Goal: Information Seeking & Learning: Learn about a topic

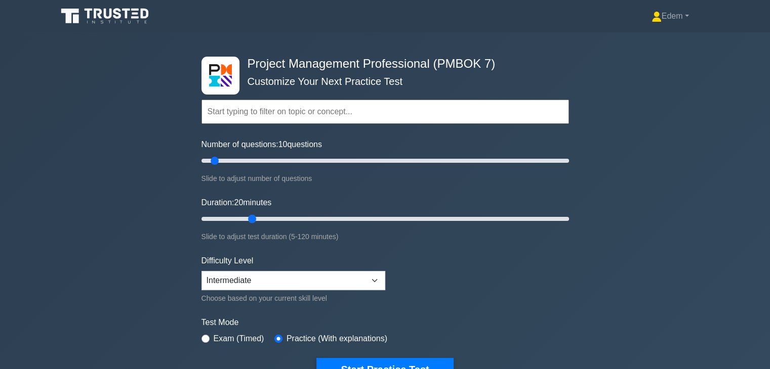
drag, startPoint x: 220, startPoint y: 217, endPoint x: 253, endPoint y: 217, distance: 33.4
type input "20"
click at [253, 217] on input "Duration: 20 minutes" at bounding box center [384, 219] width 367 height 12
type input "10"
click at [213, 158] on input "Number of questions: 10 questions" at bounding box center [384, 161] width 367 height 12
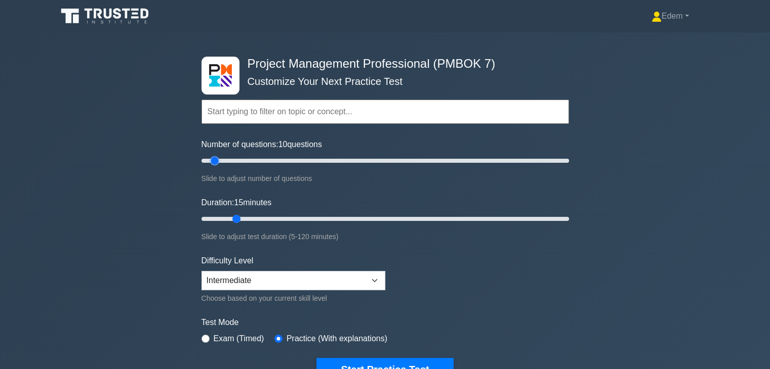
drag, startPoint x: 254, startPoint y: 216, endPoint x: 240, endPoint y: 218, distance: 14.3
type input "15"
click at [240, 218] on input "Duration: 15 minutes" at bounding box center [384, 219] width 367 height 12
click at [441, 252] on form "Topics The Standard for Project Management: A System for Value Delivery The Sta…" at bounding box center [384, 225] width 367 height 313
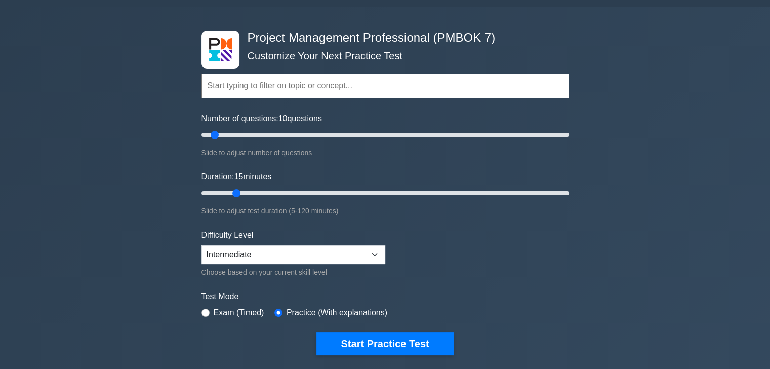
scroll to position [51, 0]
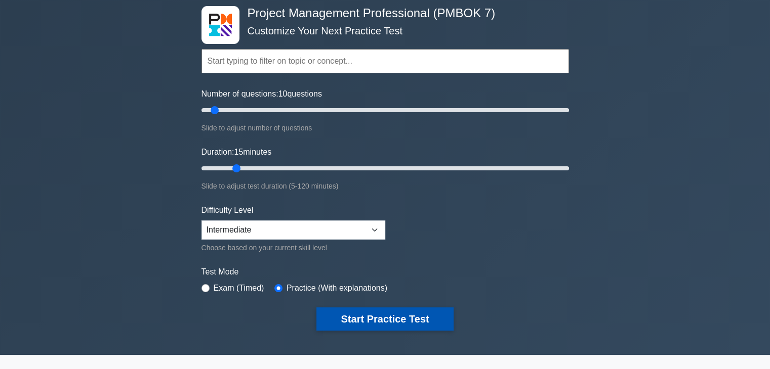
click at [393, 321] on button "Start Practice Test" at bounding box center [384, 319] width 137 height 23
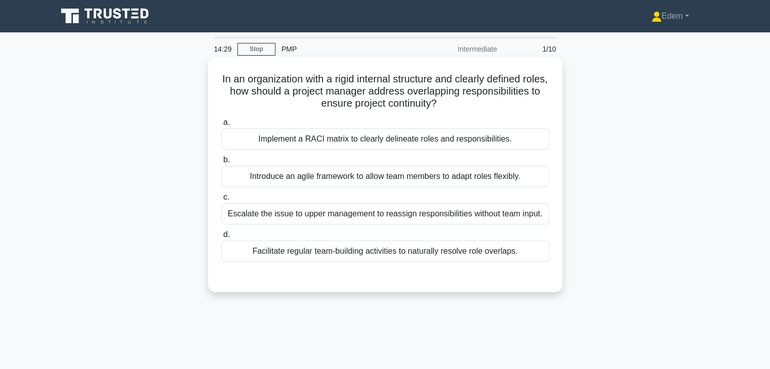
click at [289, 142] on div "Implement a RACI matrix to clearly delineate roles and responsibilities." at bounding box center [385, 139] width 328 height 21
click at [221, 126] on input "a. Implement a RACI matrix to clearly delineate roles and responsibilities." at bounding box center [221, 122] width 0 height 7
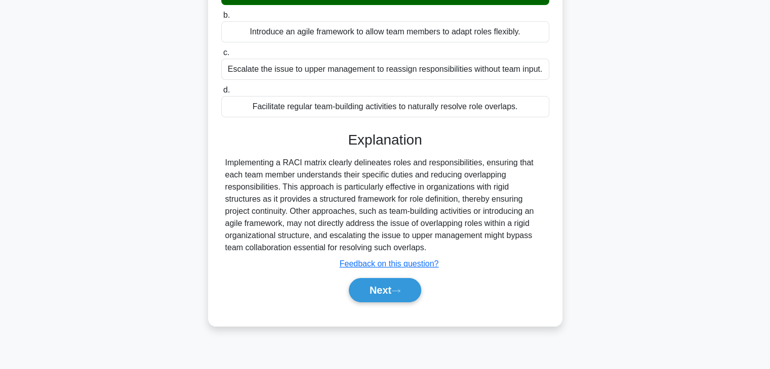
scroll to position [146, 0]
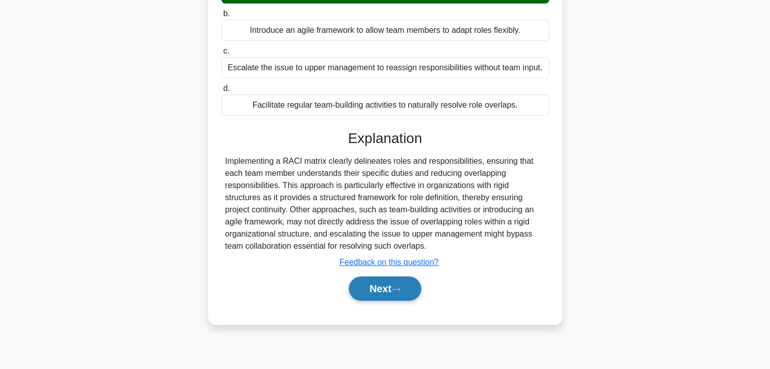
click at [409, 292] on button "Next" at bounding box center [385, 289] width 72 height 24
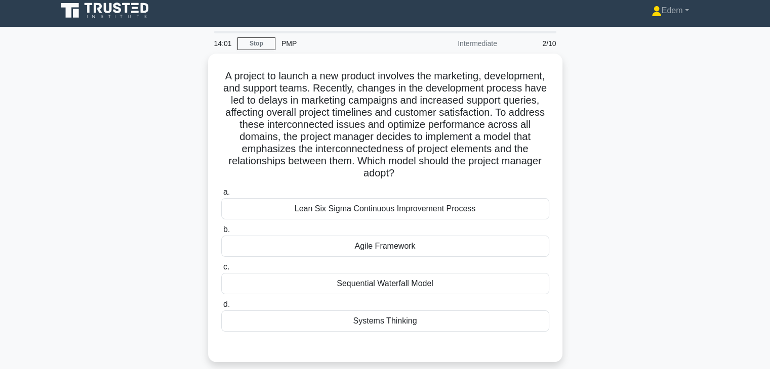
scroll to position [0, 0]
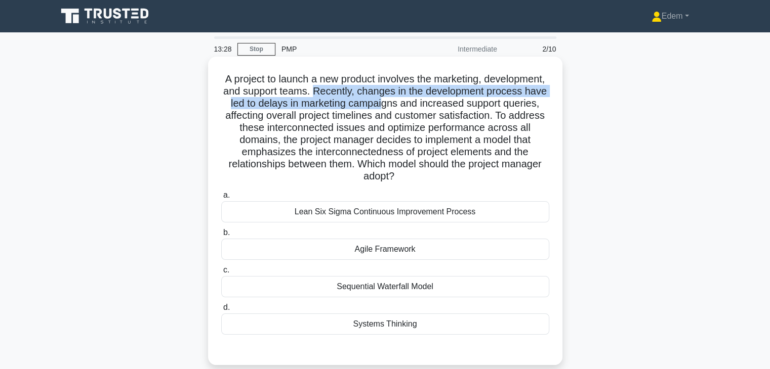
drag, startPoint x: 411, startPoint y: 92, endPoint x: 506, endPoint y: 101, distance: 96.1
click at [506, 101] on h5 "A project to launch a new product involves the marketing, development, and supp…" at bounding box center [385, 128] width 330 height 110
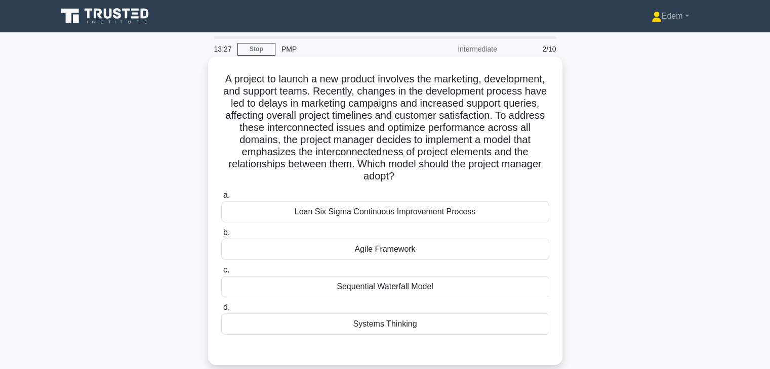
click at [544, 126] on h5 "A project to launch a new product involves the marketing, development, and supp…" at bounding box center [385, 128] width 330 height 110
click at [412, 217] on div "Lean Six Sigma Continuous Improvement Process" at bounding box center [385, 211] width 328 height 21
click at [221, 199] on input "a. Lean Six Sigma Continuous Improvement Process" at bounding box center [221, 195] width 0 height 7
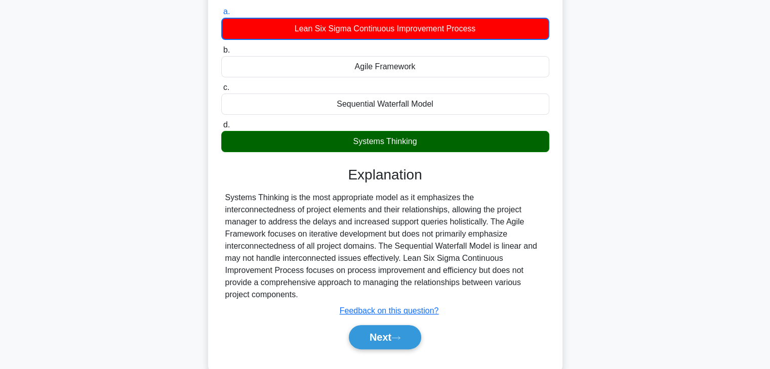
scroll to position [188, 0]
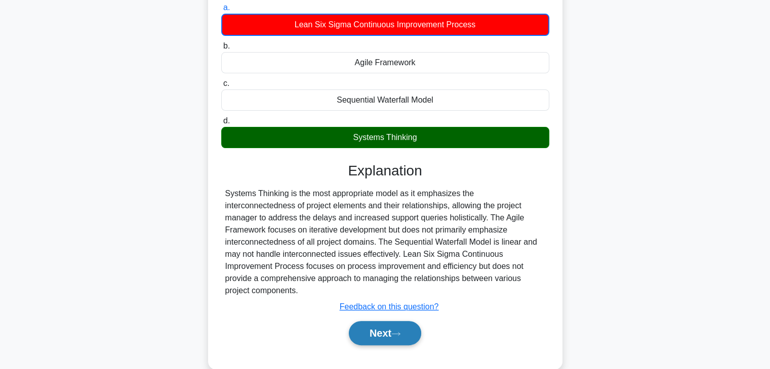
click at [401, 327] on button "Next" at bounding box center [385, 333] width 72 height 24
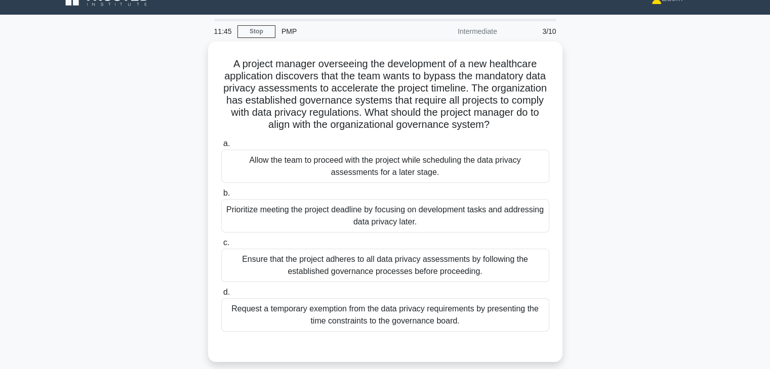
scroll to position [26, 0]
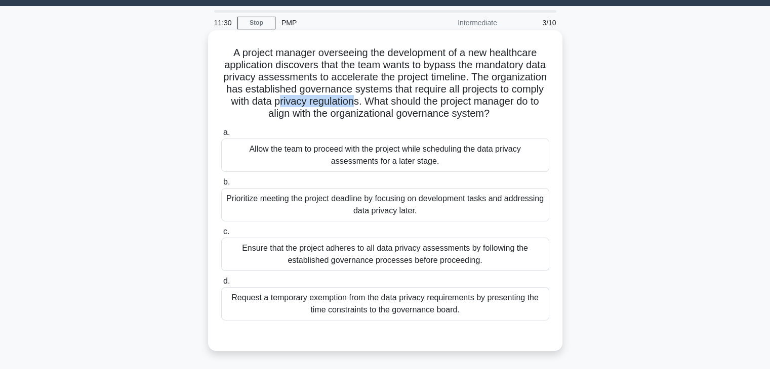
drag, startPoint x: 373, startPoint y: 103, endPoint x: 447, endPoint y: 105, distance: 74.4
click at [447, 105] on h5 "A project manager overseeing the development of a new healthcare application di…" at bounding box center [385, 84] width 330 height 74
click at [402, 271] on div "Ensure that the project adheres to all data privacy assessments by following th…" at bounding box center [385, 254] width 328 height 33
click at [221, 235] on input "c. Ensure that the project adheres to all data privacy assessments by following…" at bounding box center [221, 232] width 0 height 7
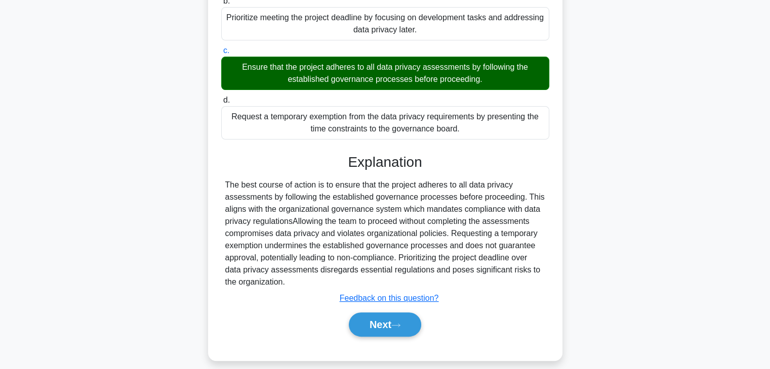
scroll to position [230, 0]
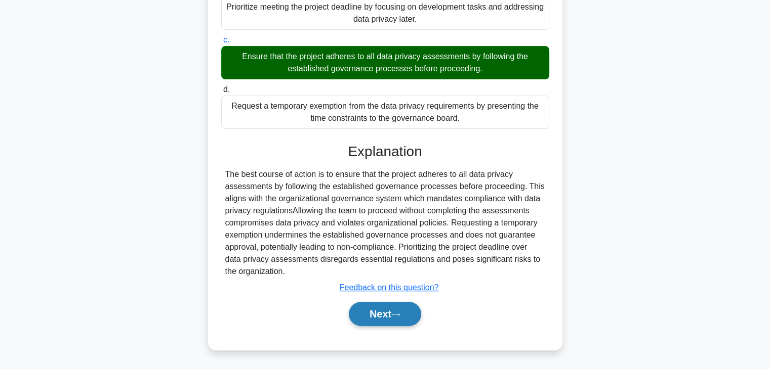
click at [413, 316] on button "Next" at bounding box center [385, 314] width 72 height 24
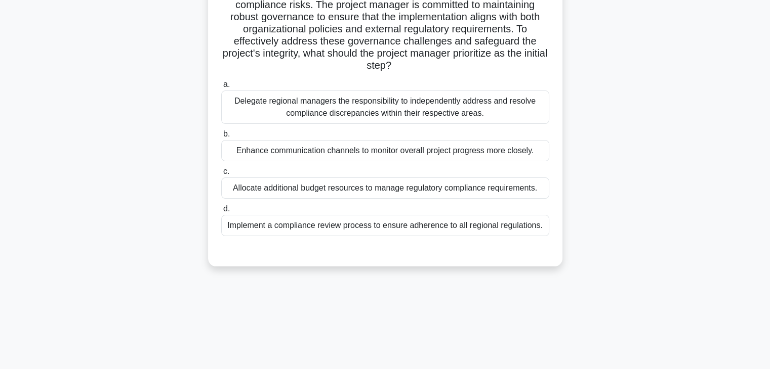
scroll to position [151, 0]
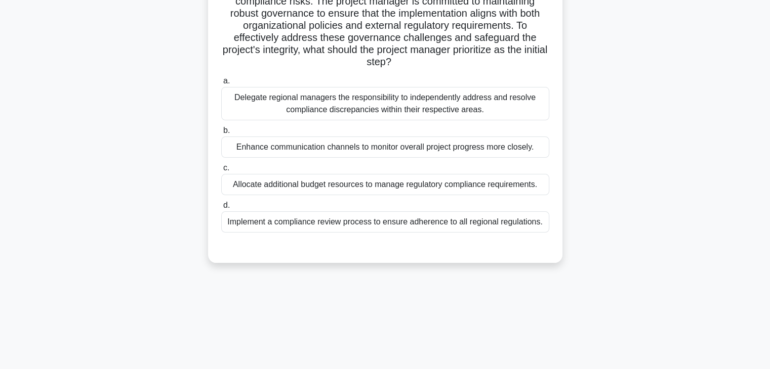
click at [264, 229] on div "Implement a compliance review process to ensure adherence to all regional regul…" at bounding box center [385, 221] width 328 height 21
click at [221, 209] on input "d. Implement a compliance review process to ensure adherence to all regional re…" at bounding box center [221, 205] width 0 height 7
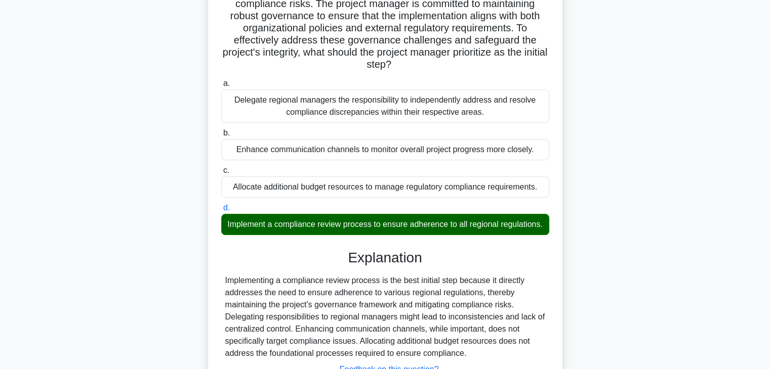
scroll to position [242, 0]
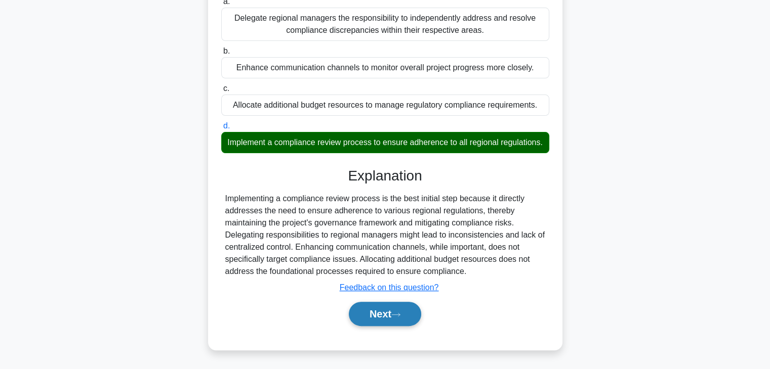
click at [397, 320] on button "Next" at bounding box center [385, 314] width 72 height 24
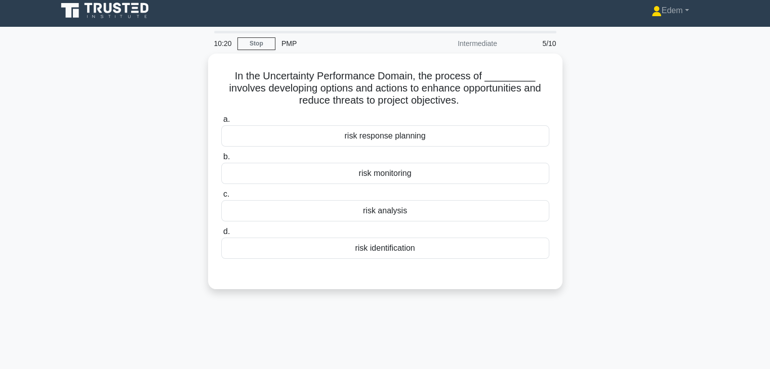
scroll to position [0, 0]
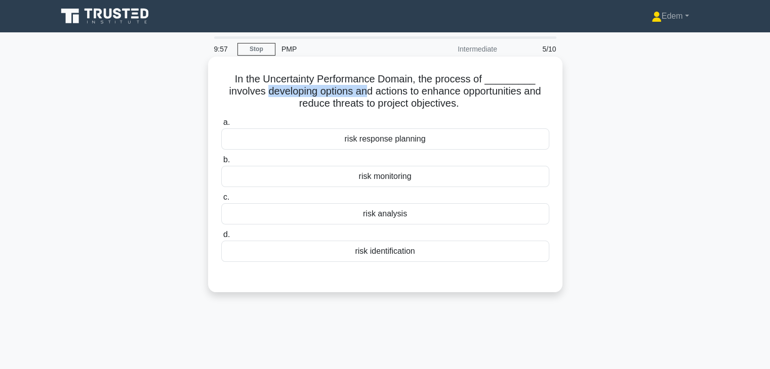
drag, startPoint x: 263, startPoint y: 90, endPoint x: 364, endPoint y: 96, distance: 101.3
click at [364, 96] on h5 "In the Uncertainty Performance Domain, the process of _________ involves develo…" at bounding box center [385, 91] width 330 height 37
click at [399, 139] on div "risk response planning" at bounding box center [385, 139] width 328 height 21
click at [221, 126] on input "a. risk response planning" at bounding box center [221, 122] width 0 height 7
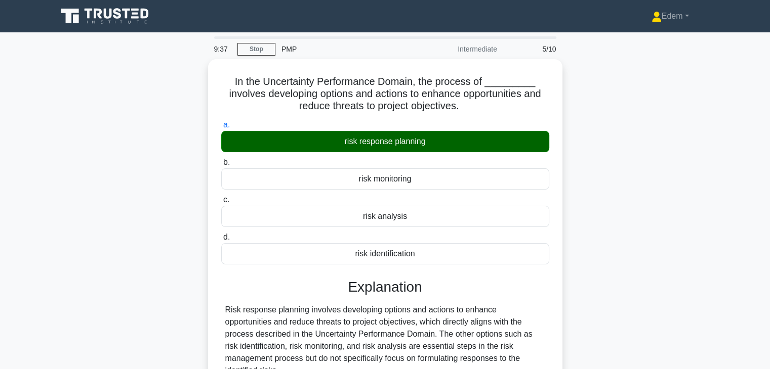
scroll to position [178, 0]
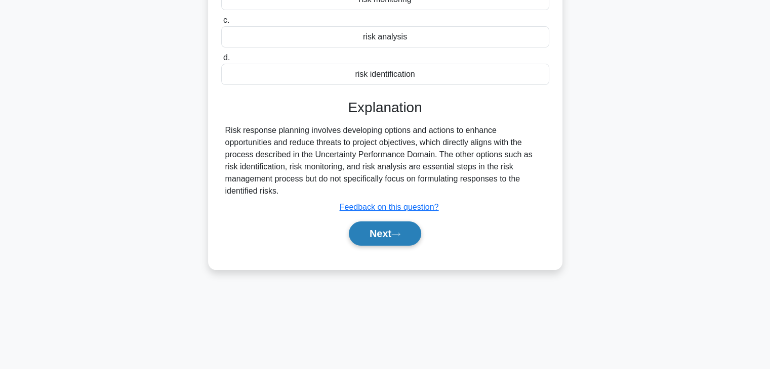
click at [409, 234] on button "Next" at bounding box center [385, 234] width 72 height 24
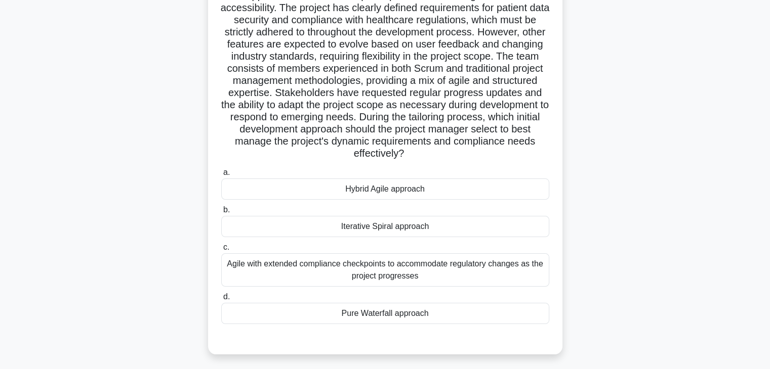
scroll to position [106, 0]
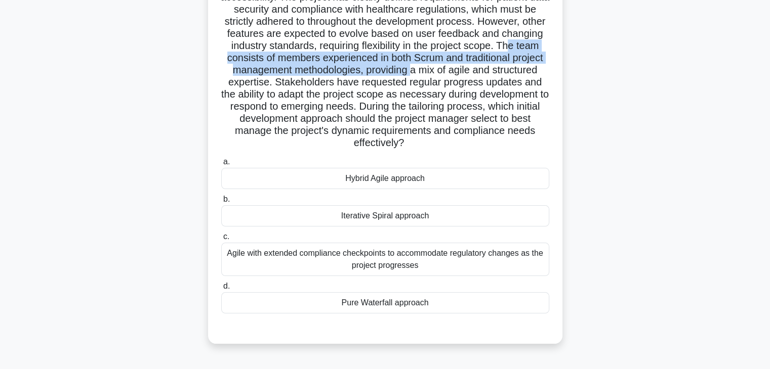
drag, startPoint x: 251, startPoint y: 59, endPoint x: 501, endPoint y: 73, distance: 250.3
click at [501, 73] on h5 "A project manager is overseeing the development of a new healthcare application…" at bounding box center [385, 58] width 330 height 183
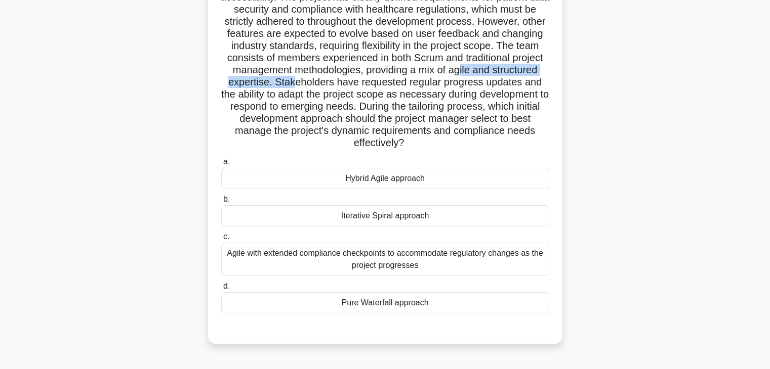
drag, startPoint x: 239, startPoint y: 84, endPoint x: 390, endPoint y: 80, distance: 150.8
click at [390, 80] on h5 "A project manager is overseeing the development of a new healthcare application…" at bounding box center [385, 58] width 330 height 183
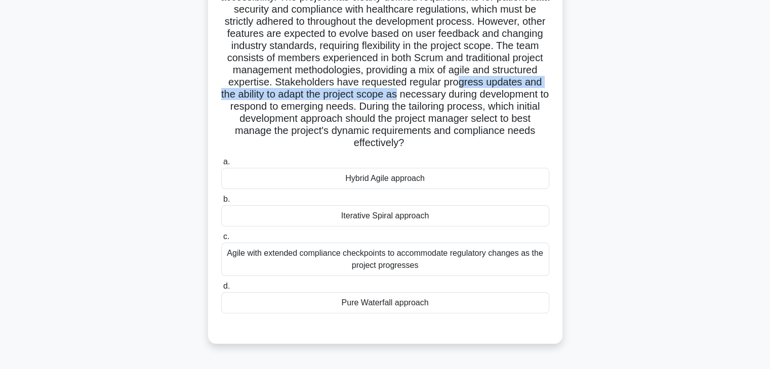
drag, startPoint x: 256, startPoint y: 99, endPoint x: 537, endPoint y: 97, distance: 281.3
click at [537, 97] on h5 "A project manager is overseeing the development of a new healthcare application…" at bounding box center [385, 58] width 330 height 183
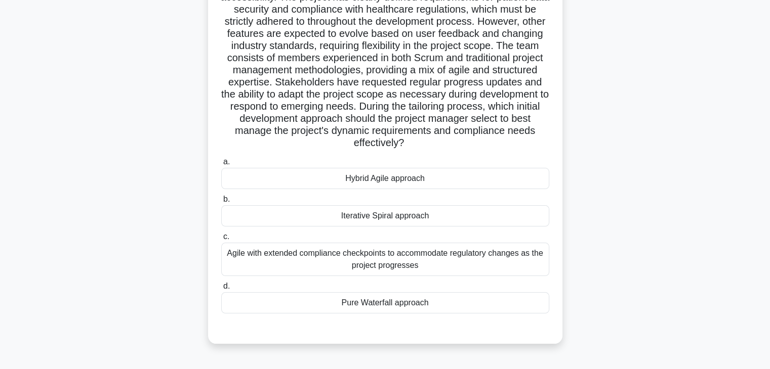
click at [384, 184] on div "Hybrid Agile approach" at bounding box center [385, 178] width 328 height 21
click at [221, 165] on input "a. Hybrid Agile approach" at bounding box center [221, 162] width 0 height 7
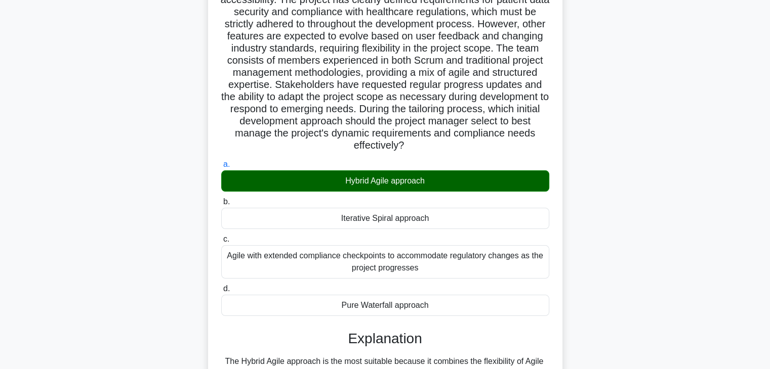
scroll to position [303, 0]
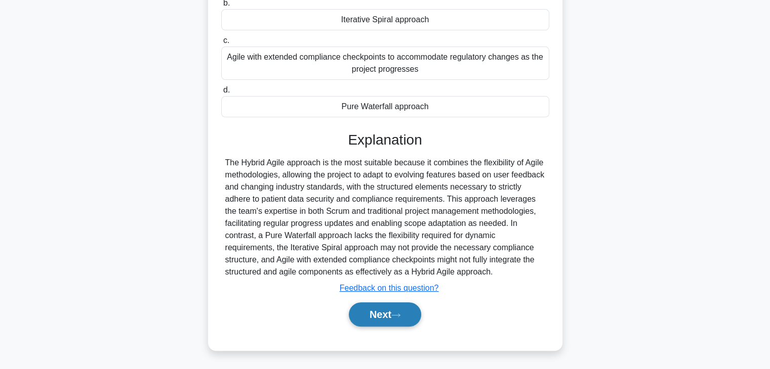
click at [396, 313] on icon at bounding box center [395, 316] width 9 height 6
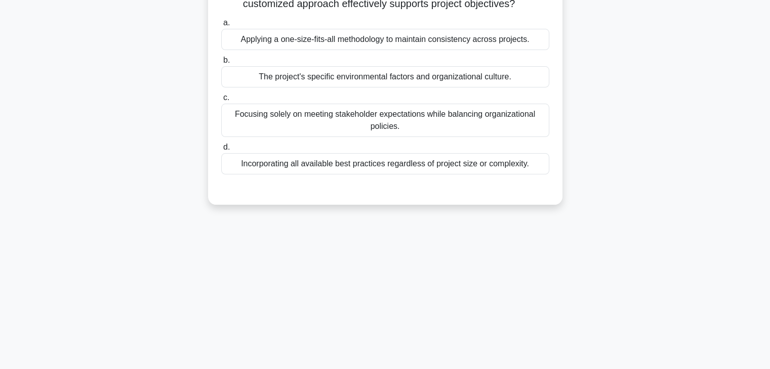
scroll to position [0, 0]
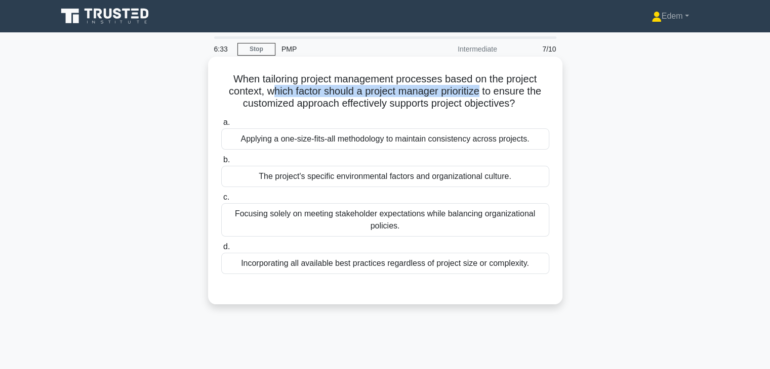
drag, startPoint x: 270, startPoint y: 88, endPoint x: 484, endPoint y: 89, distance: 214.0
click at [484, 89] on h5 "When tailoring project management processes based on the project context, which…" at bounding box center [385, 91] width 330 height 37
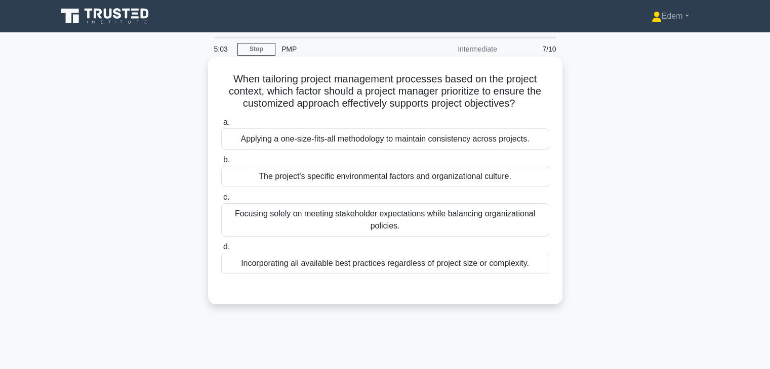
click at [373, 143] on div "Applying a one-size-fits-all methodology to maintain consistency across project…" at bounding box center [385, 139] width 328 height 21
click at [221, 126] on input "a. Applying a one-size-fits-all methodology to maintain consistency across proj…" at bounding box center [221, 122] width 0 height 7
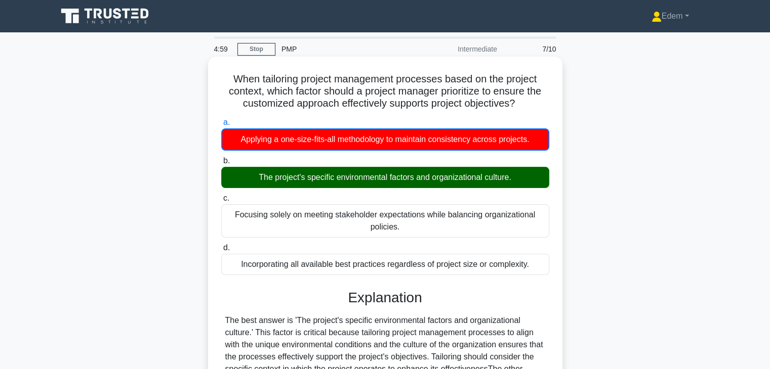
drag, startPoint x: 373, startPoint y: 143, endPoint x: 316, endPoint y: 175, distance: 65.2
click at [316, 175] on div "The project's specific environmental factors and organizational culture." at bounding box center [385, 177] width 328 height 21
click at [221, 164] on input "b. The project's specific environmental factors and organizational culture." at bounding box center [221, 161] width 0 height 7
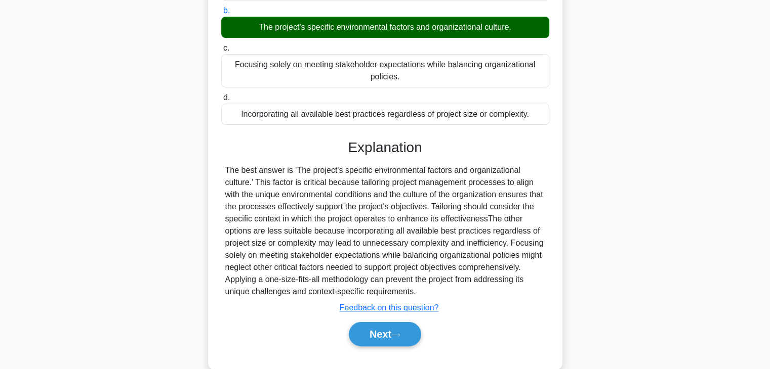
scroll to position [153, 0]
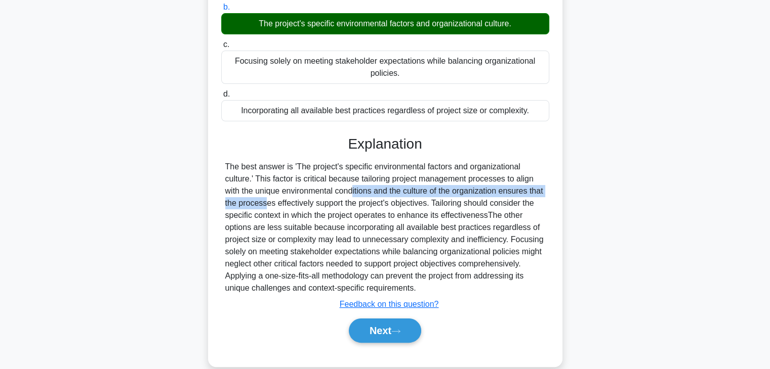
drag, startPoint x: 285, startPoint y: 191, endPoint x: 538, endPoint y: 195, distance: 253.0
click at [538, 195] on div "The best answer is 'The project's specific environmental factors and organizati…" at bounding box center [385, 228] width 320 height 134
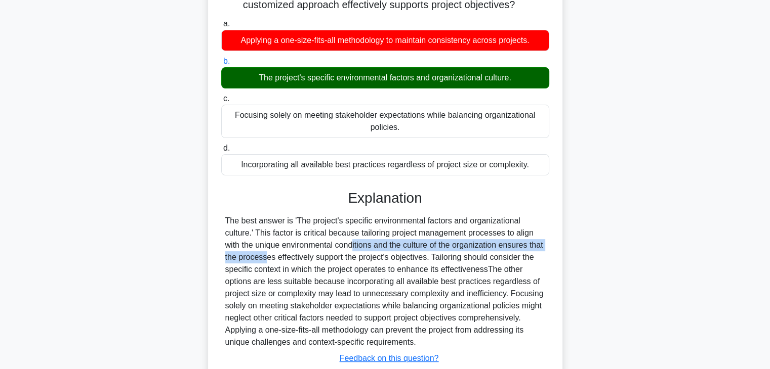
scroll to position [178, 0]
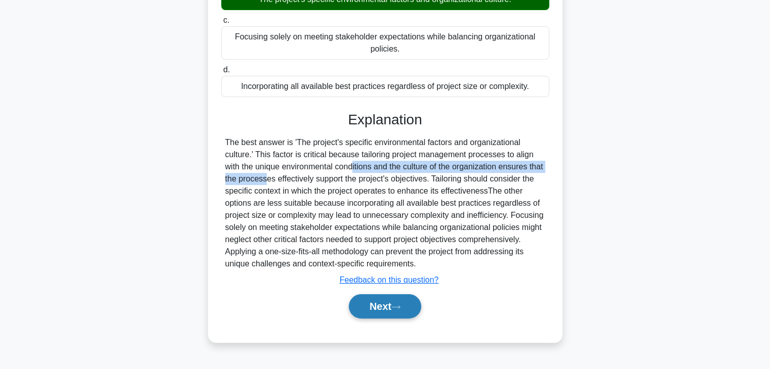
click at [401, 310] on button "Next" at bounding box center [385, 306] width 72 height 24
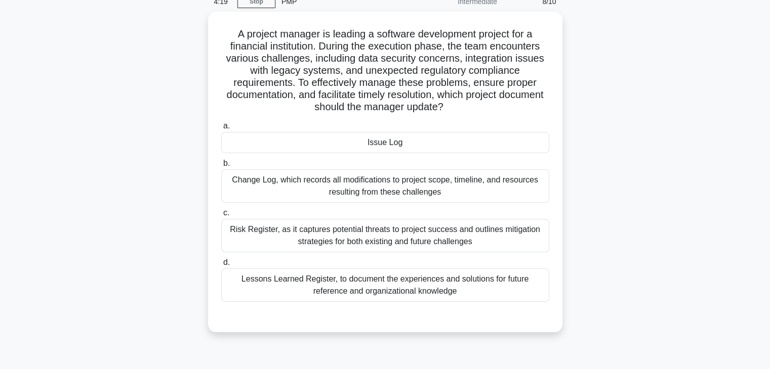
scroll to position [0, 0]
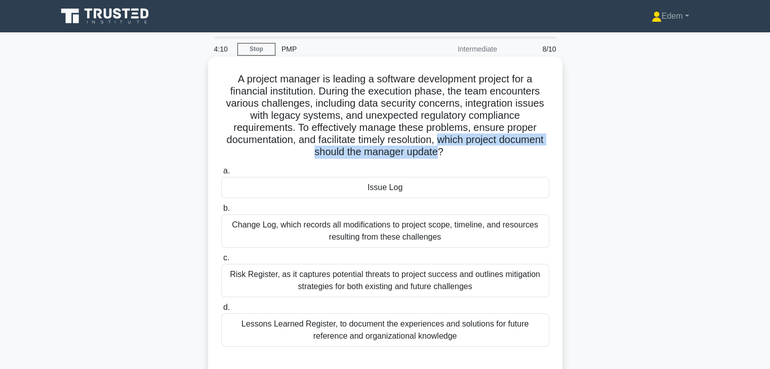
drag, startPoint x: 463, startPoint y: 143, endPoint x: 464, endPoint y: 158, distance: 14.7
click at [464, 158] on h5 "A project manager is leading a software development project for a financial ins…" at bounding box center [385, 116] width 330 height 86
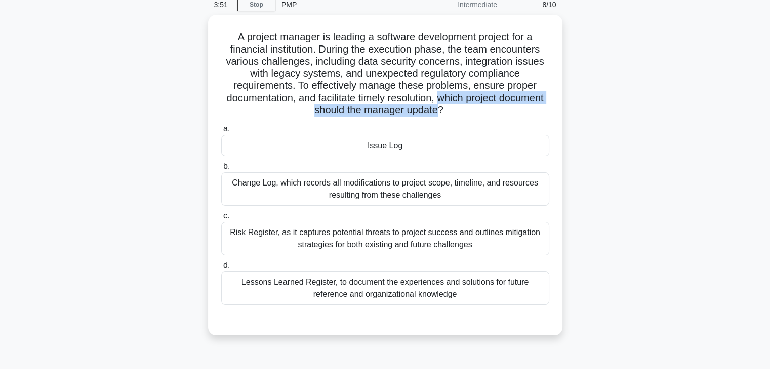
scroll to position [44, 0]
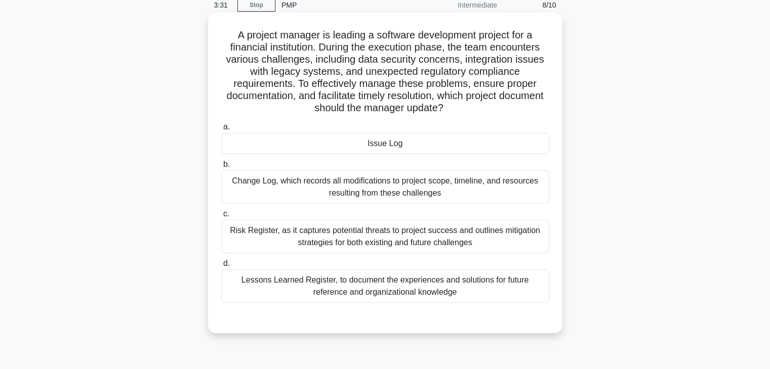
click at [380, 145] on div "Issue Log" at bounding box center [385, 143] width 328 height 21
click at [221, 131] on input "a. Issue Log" at bounding box center [221, 127] width 0 height 7
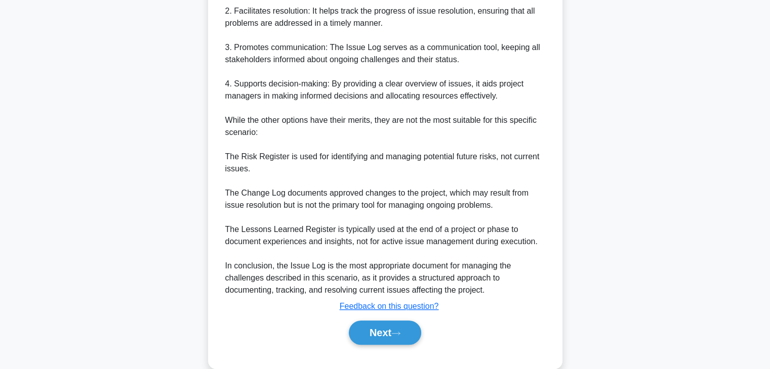
scroll to position [545, 0]
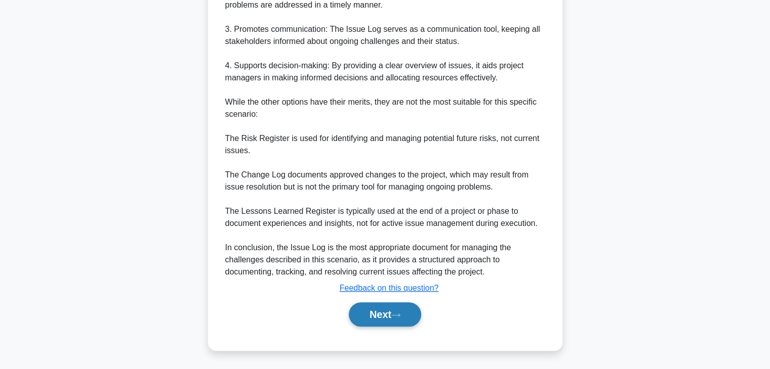
click at [376, 318] on button "Next" at bounding box center [385, 315] width 72 height 24
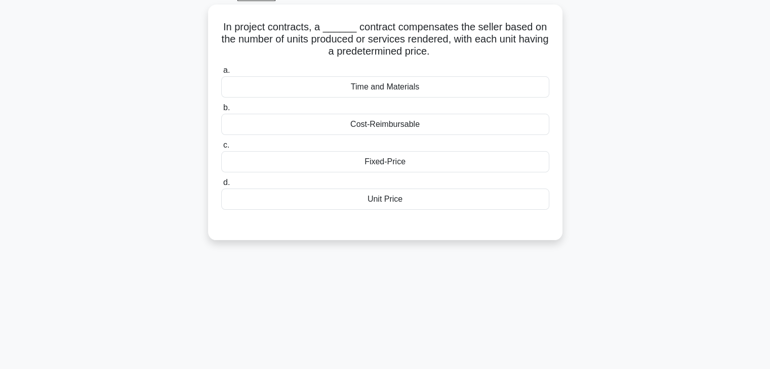
scroll to position [0, 0]
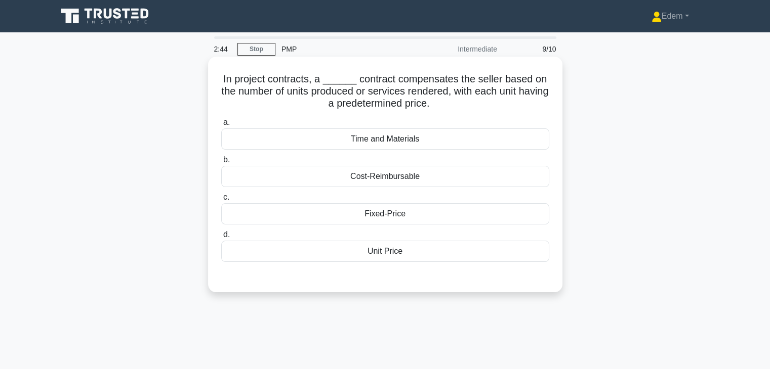
click at [390, 256] on div "Unit Price" at bounding box center [385, 251] width 328 height 21
click at [221, 238] on input "d. Unit Price" at bounding box center [221, 235] width 0 height 7
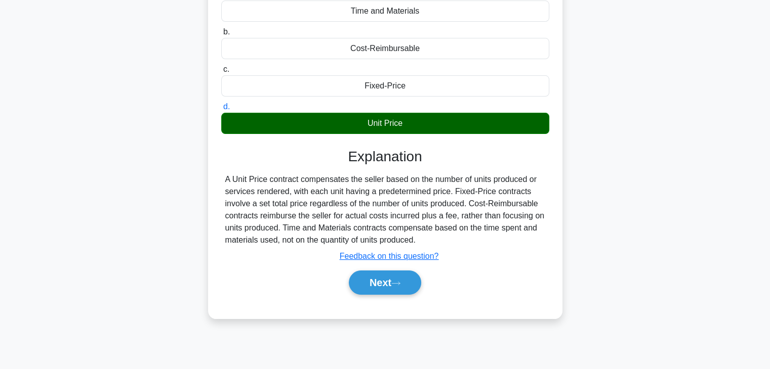
scroll to position [178, 0]
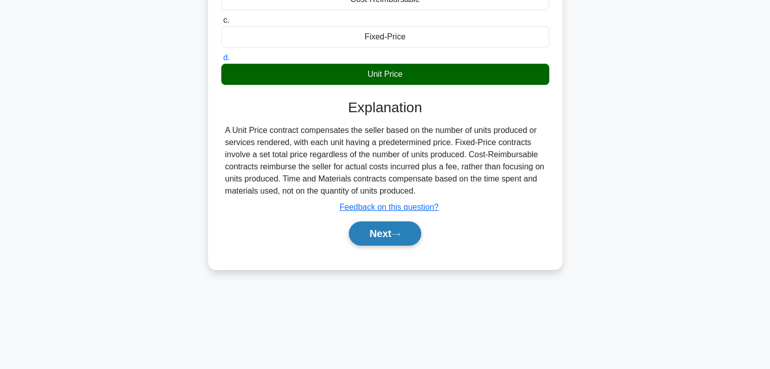
click at [400, 241] on button "Next" at bounding box center [385, 234] width 72 height 24
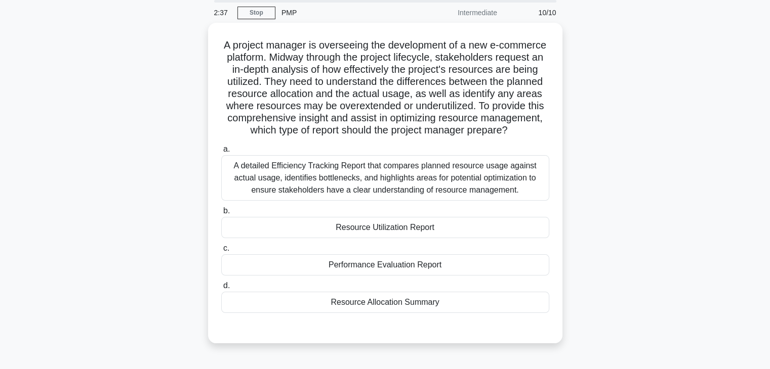
scroll to position [36, 0]
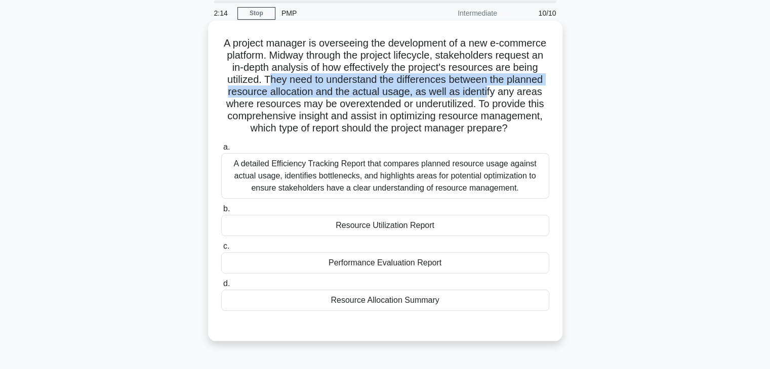
drag, startPoint x: 337, startPoint y: 80, endPoint x: 540, endPoint y: 90, distance: 203.1
click at [540, 90] on h5 "A project manager is overseeing the development of a new e-commerce platform. M…" at bounding box center [385, 86] width 330 height 98
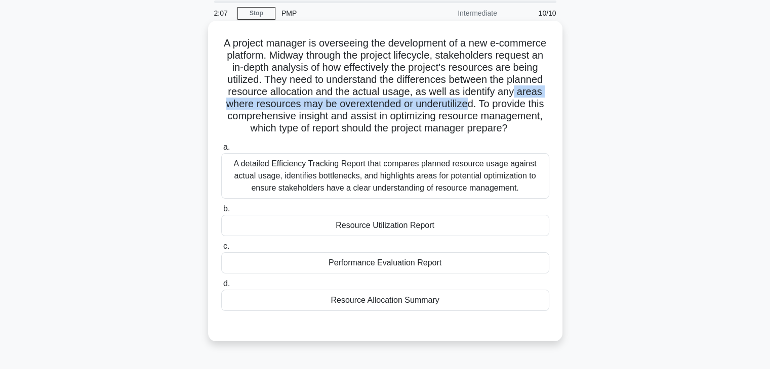
drag, startPoint x: 242, startPoint y: 104, endPoint x: 518, endPoint y: 105, distance: 275.8
click at [518, 105] on h5 "A project manager is overseeing the development of a new e-commerce platform. M…" at bounding box center [385, 86] width 330 height 98
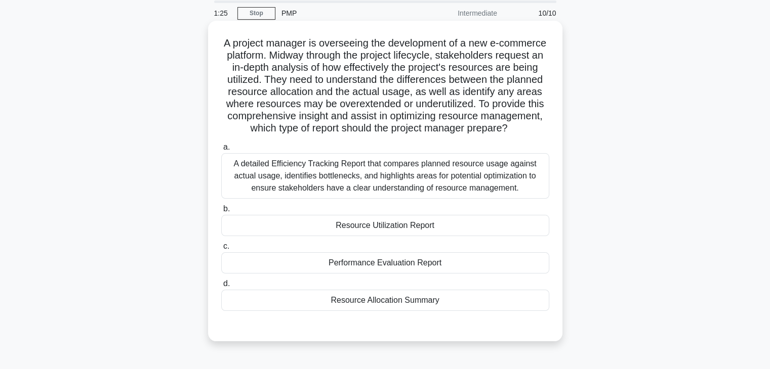
click at [376, 311] on div "Resource Allocation Summary" at bounding box center [385, 300] width 328 height 21
click at [221, 287] on input "d. Resource Allocation Summary" at bounding box center [221, 284] width 0 height 7
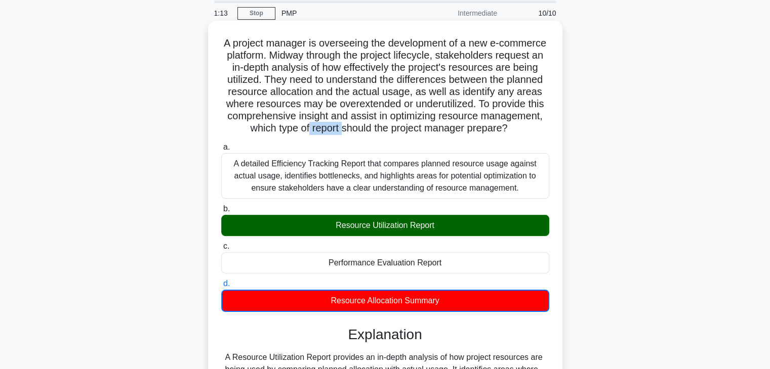
drag, startPoint x: 367, startPoint y: 129, endPoint x: 401, endPoint y: 132, distance: 34.0
click at [401, 132] on h5 "A project manager is overseeing the development of a new e-commerce platform. M…" at bounding box center [385, 86] width 330 height 98
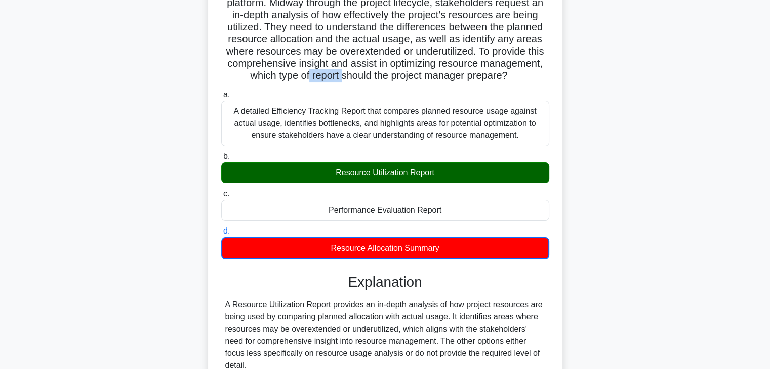
scroll to position [194, 0]
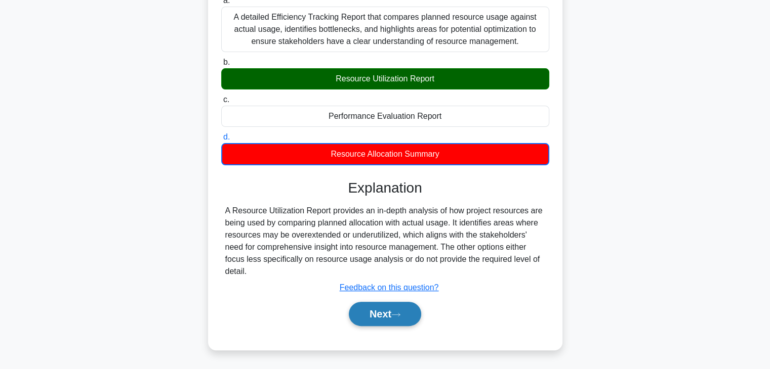
click at [403, 310] on button "Next" at bounding box center [385, 314] width 72 height 24
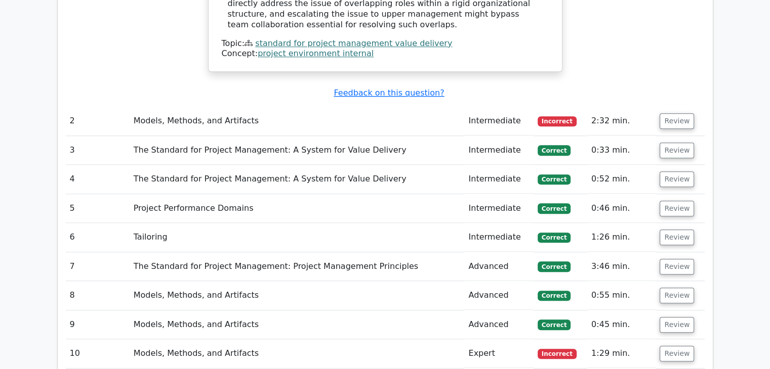
scroll to position [868, 0]
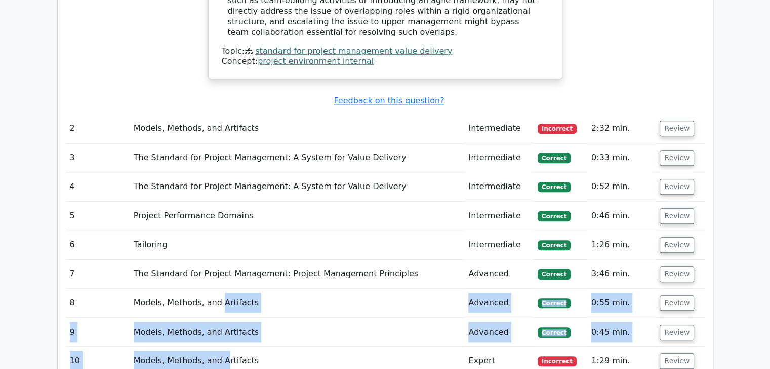
drag, startPoint x: 217, startPoint y: 330, endPoint x: 223, endPoint y: 357, distance: 27.0
click at [223, 354] on div "Question # Topic Difficulty Result Time Spent Action 1 The Standard for Project…" at bounding box center [385, 13] width 639 height 741
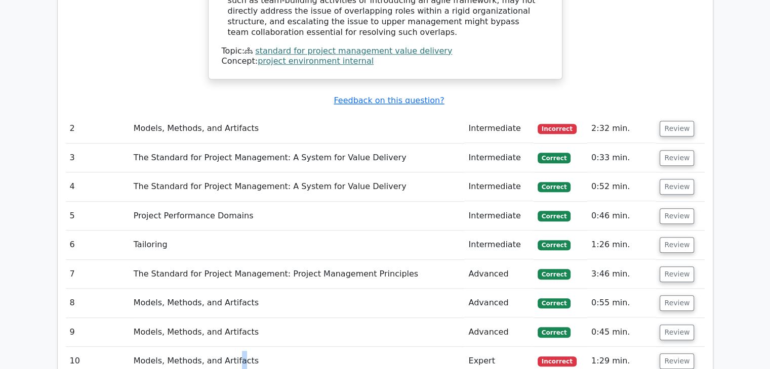
click at [233, 347] on td "Models, Methods, and Artifacts" at bounding box center [297, 361] width 335 height 29
click at [676, 121] on button "Review" at bounding box center [676, 129] width 34 height 16
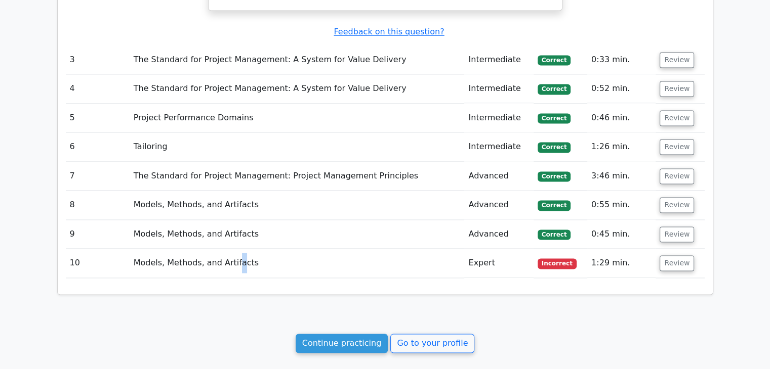
scroll to position [1526, 0]
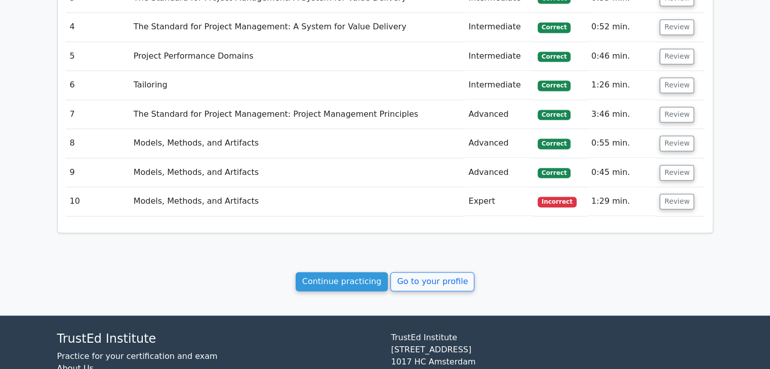
click at [302, 187] on td "Models, Methods, and Artifacts" at bounding box center [297, 201] width 335 height 29
click at [673, 194] on button "Review" at bounding box center [676, 202] width 34 height 16
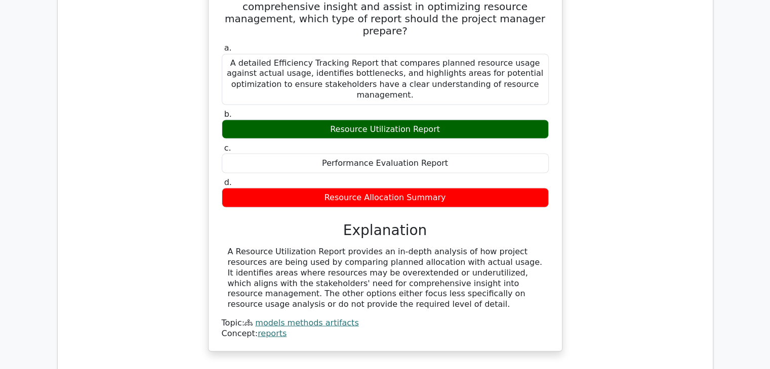
scroll to position [1978, 0]
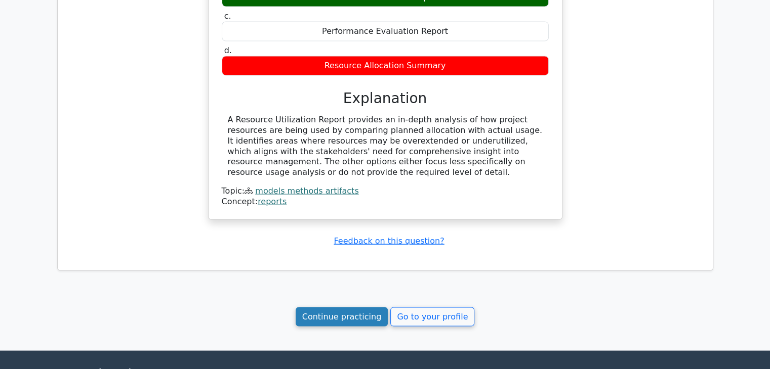
click at [354, 308] on link "Continue practicing" at bounding box center [341, 317] width 93 height 19
